Goal: Transaction & Acquisition: Purchase product/service

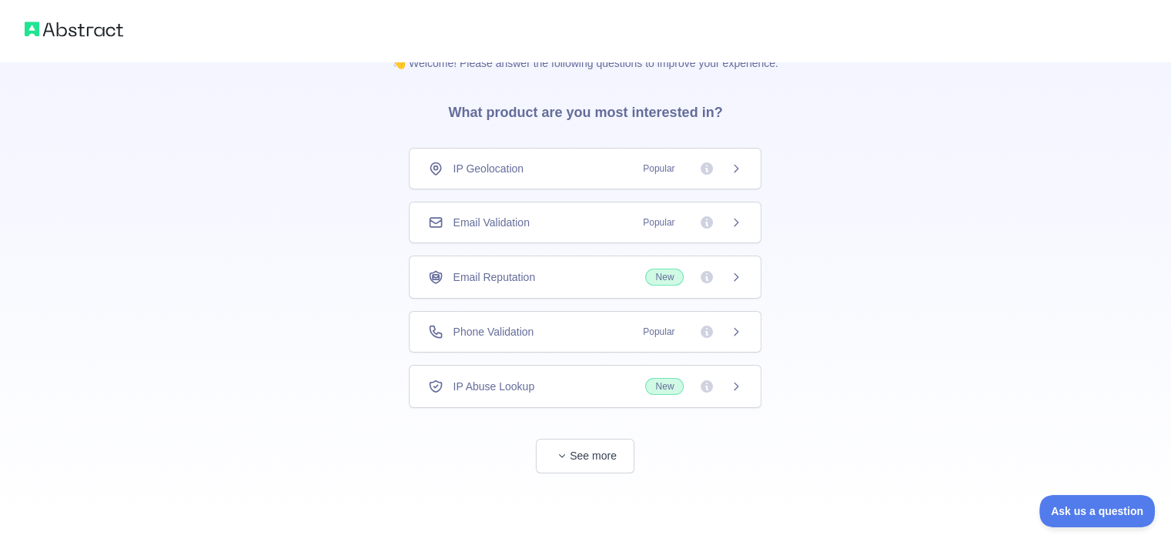
scroll to position [28, 0]
click at [501, 337] on span "Phone Validation" at bounding box center [493, 334] width 81 height 15
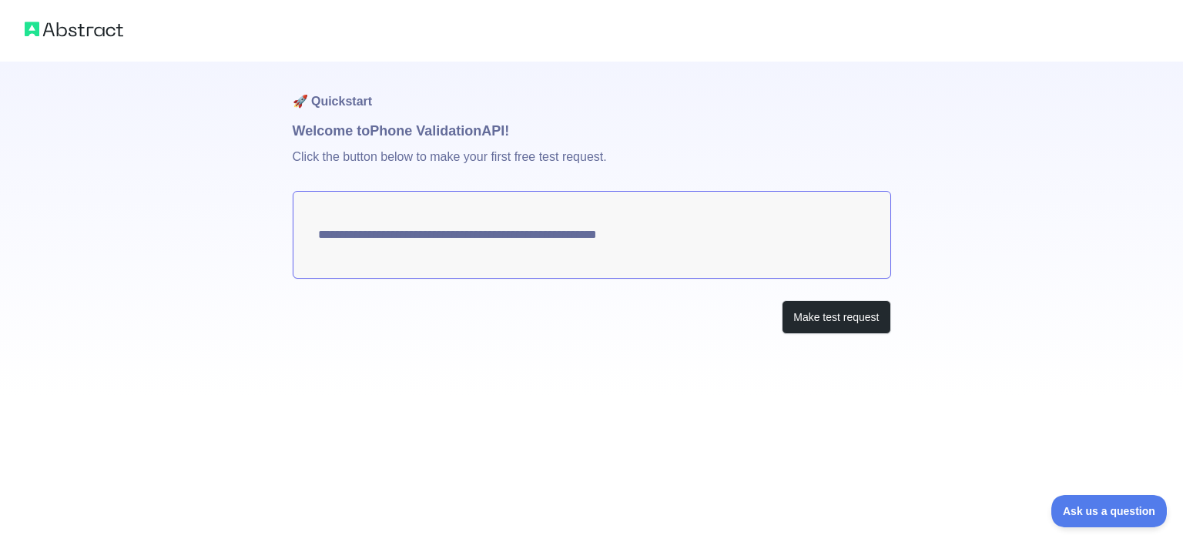
click at [645, 236] on textarea "**********" at bounding box center [592, 235] width 598 height 88
click at [782, 305] on button "Make test request" at bounding box center [836, 317] width 109 height 35
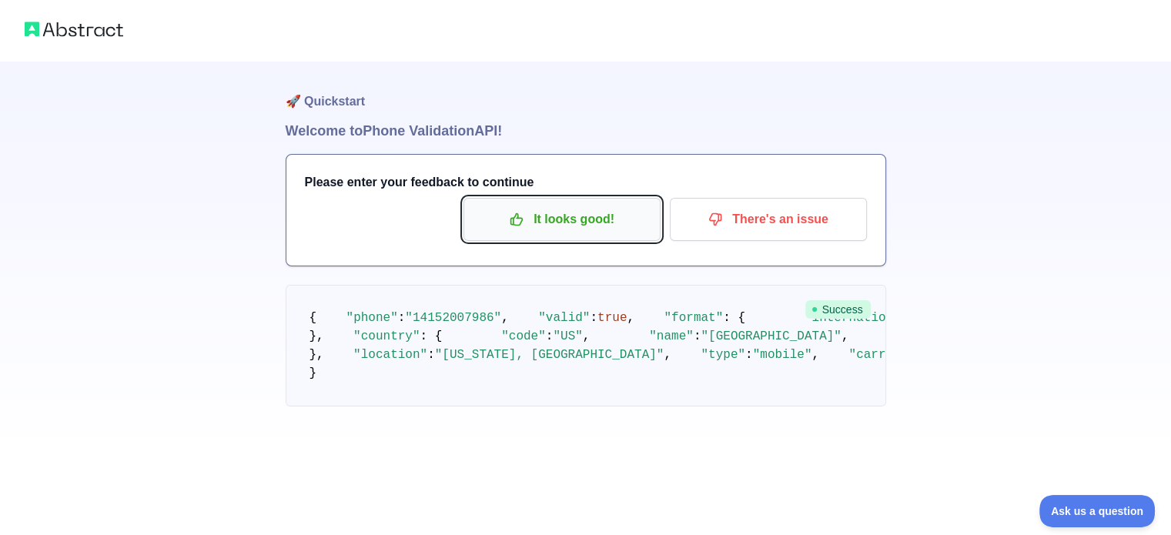
click at [568, 216] on p "It looks good!" at bounding box center [562, 219] width 174 height 26
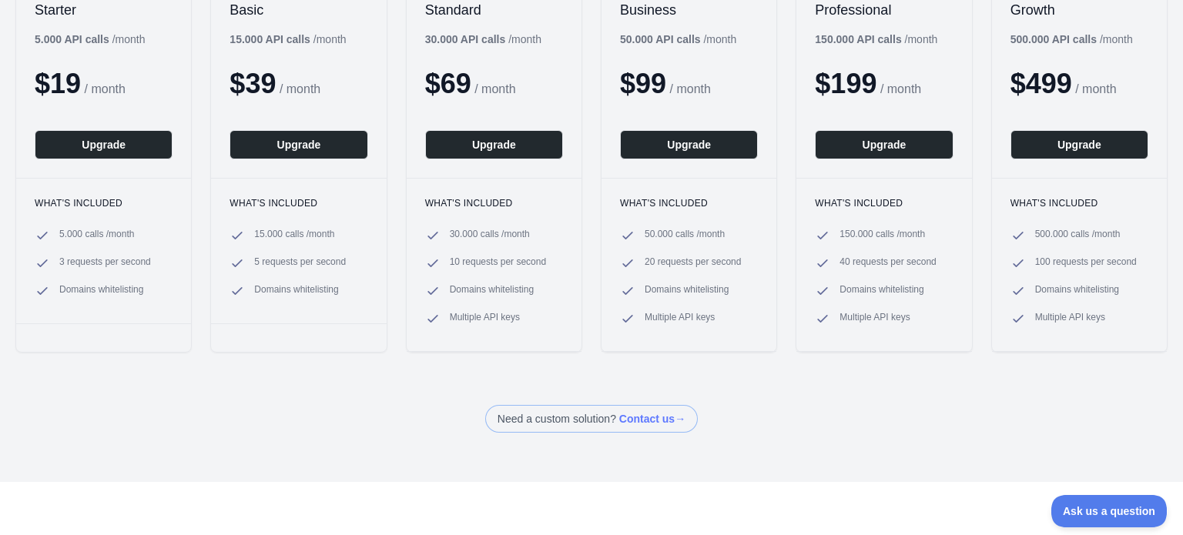
scroll to position [308, 0]
